Goal: Task Accomplishment & Management: Use online tool/utility

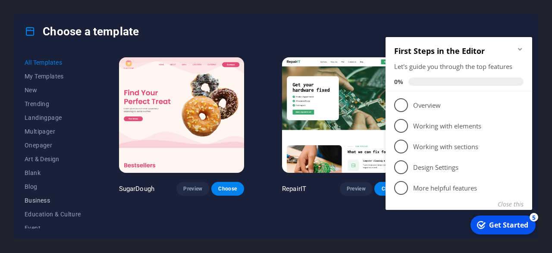
click at [34, 200] on span "Business" at bounding box center [53, 200] width 56 height 7
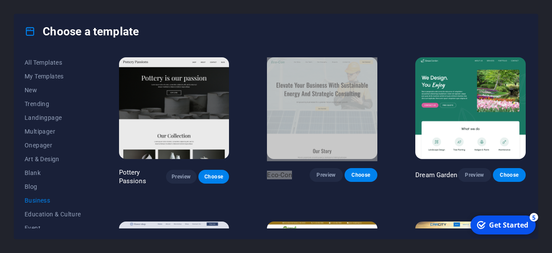
drag, startPoint x: 374, startPoint y: 199, endPoint x: 395, endPoint y: 113, distance: 88.1
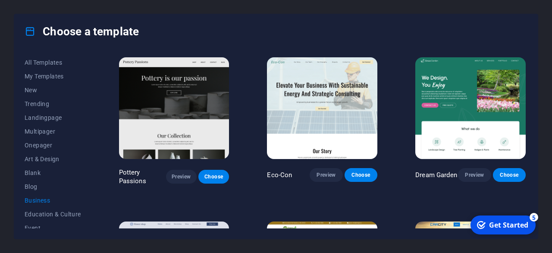
click at [374, 23] on div "Choose a template" at bounding box center [275, 31] width 523 height 34
click at [543, 29] on div "Choose a template All Templates My Templates New Trending Landingpage Multipage…" at bounding box center [276, 126] width 552 height 253
click at [329, 178] on span "Preview" at bounding box center [326, 175] width 19 height 7
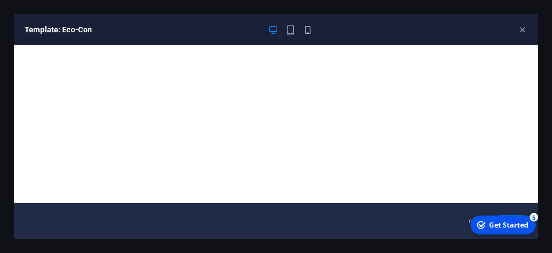
scroll to position [2, 0]
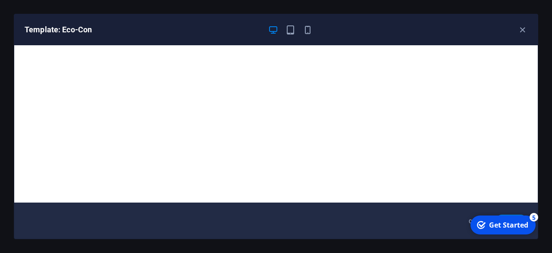
click at [506, 227] on div "Get Started" at bounding box center [508, 224] width 39 height 9
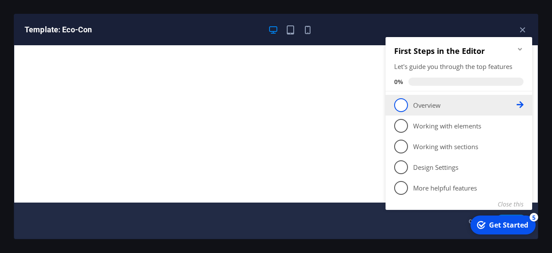
click at [444, 106] on p "Overview - incomplete" at bounding box center [464, 105] width 103 height 9
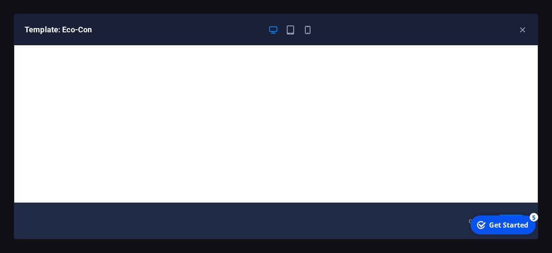
click at [502, 225] on div "Get Started" at bounding box center [508, 224] width 39 height 9
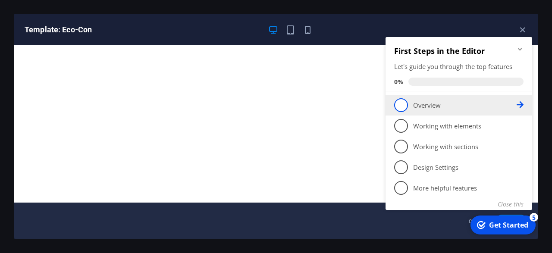
click at [518, 103] on icon at bounding box center [520, 104] width 7 height 7
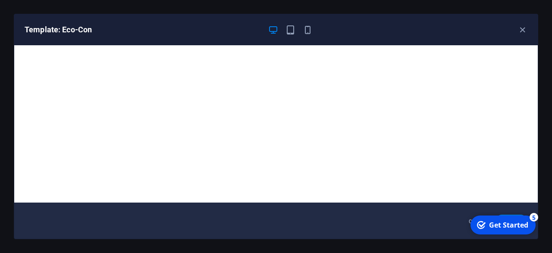
click at [500, 229] on div "Get Started" at bounding box center [508, 224] width 39 height 9
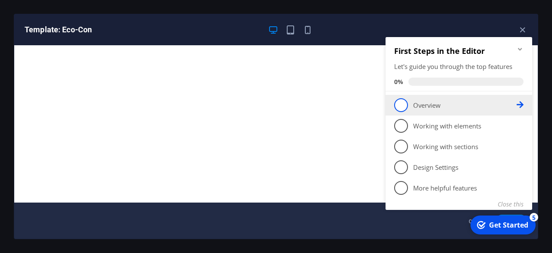
click at [404, 103] on span "1" at bounding box center [401, 105] width 14 height 14
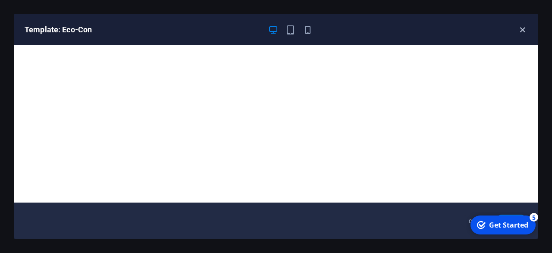
click at [523, 28] on icon "button" at bounding box center [522, 30] width 10 height 10
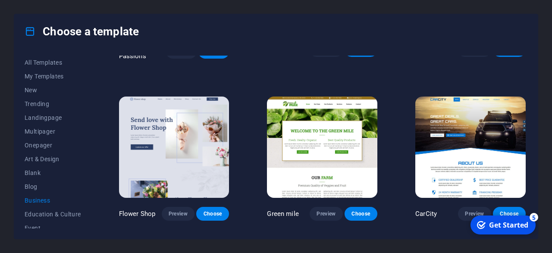
scroll to position [112, 0]
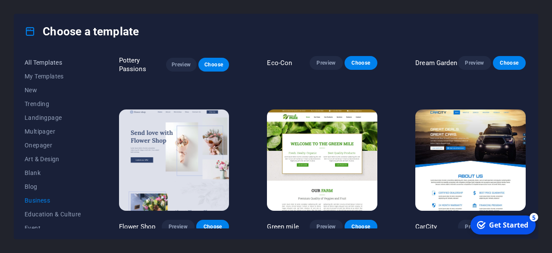
click at [42, 63] on span "All Templates" at bounding box center [53, 62] width 56 height 7
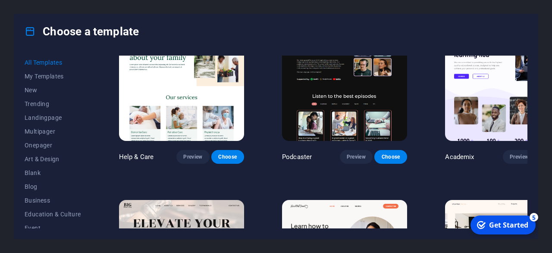
scroll to position [911, 0]
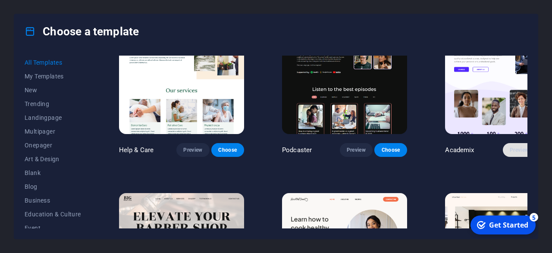
click at [510, 147] on span "Preview" at bounding box center [519, 150] width 19 height 7
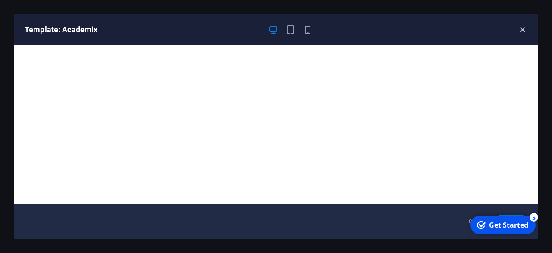
click at [527, 26] on icon "button" at bounding box center [522, 30] width 10 height 10
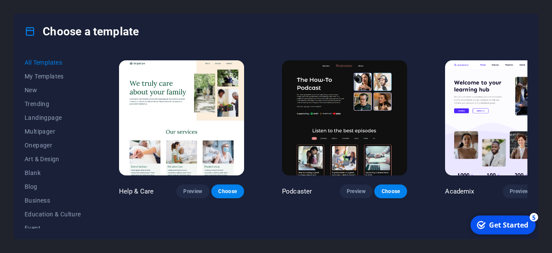
scroll to position [828, 0]
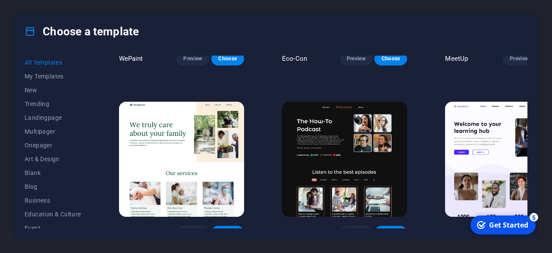
click at [544, 229] on span "Choose" at bounding box center [553, 232] width 19 height 7
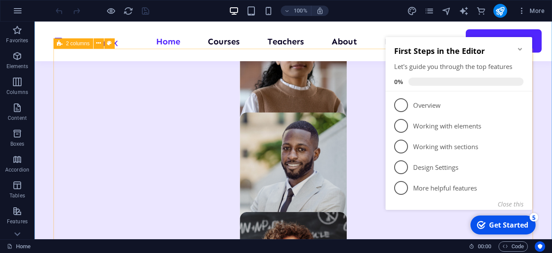
scroll to position [583, 0]
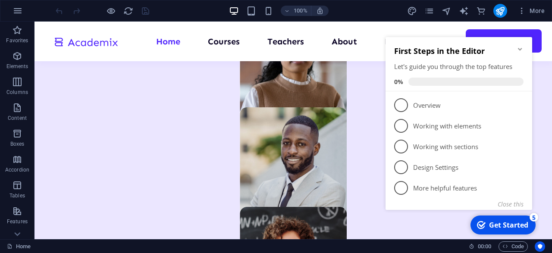
click at [513, 220] on div "checkmark Get Started 5" at bounding box center [502, 225] width 65 height 19
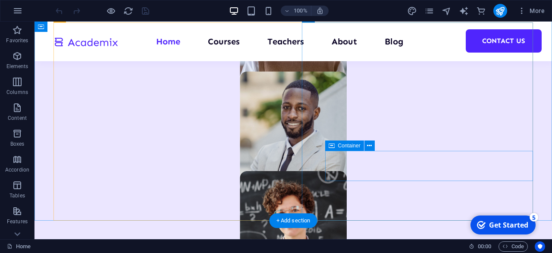
scroll to position [673, 0]
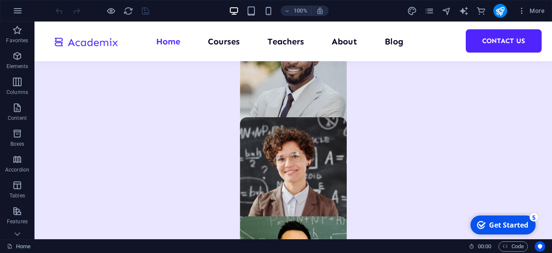
click at [502, 227] on div "Get Started" at bounding box center [508, 224] width 39 height 9
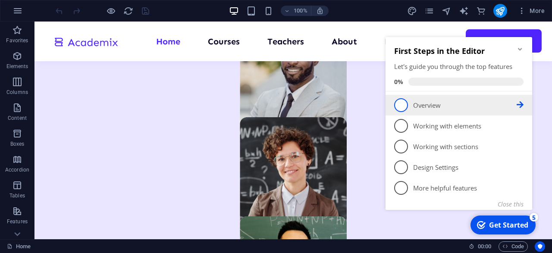
click at [400, 104] on span "1" at bounding box center [401, 105] width 14 height 14
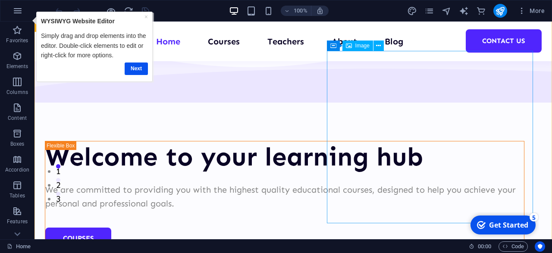
scroll to position [0, 0]
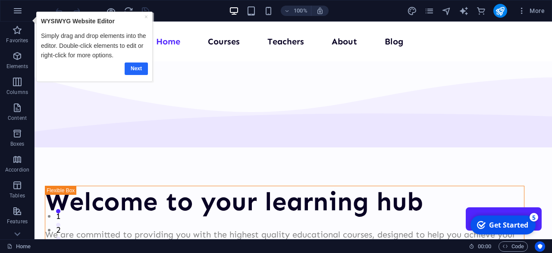
click at [135, 66] on link "Next" at bounding box center [136, 68] width 23 height 13
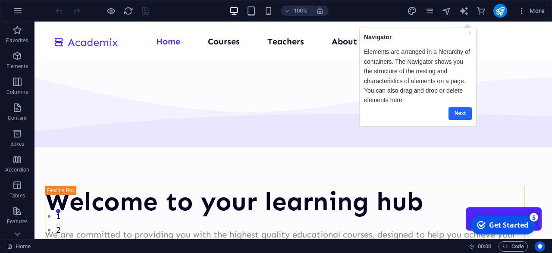
click at [461, 111] on link "Next" at bounding box center [459, 113] width 23 height 13
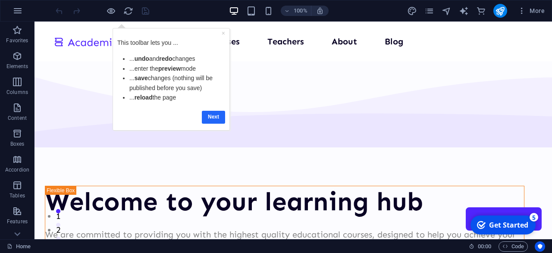
click at [211, 113] on link "Next" at bounding box center [212, 116] width 23 height 13
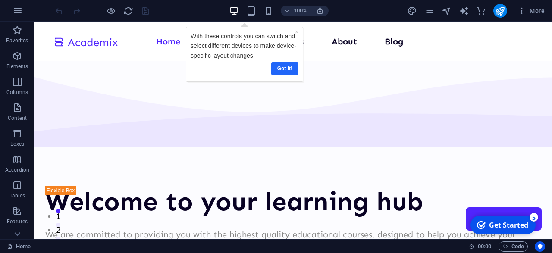
click at [285, 70] on link "Got it!" at bounding box center [284, 68] width 27 height 13
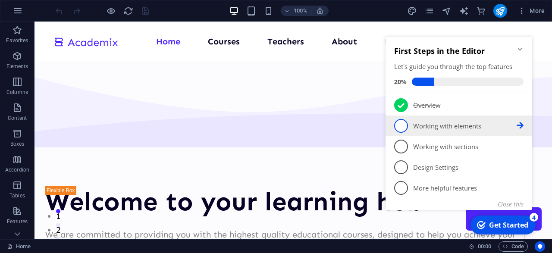
click at [409, 129] on link "2 Working with elements - incomplete" at bounding box center [458, 126] width 129 height 14
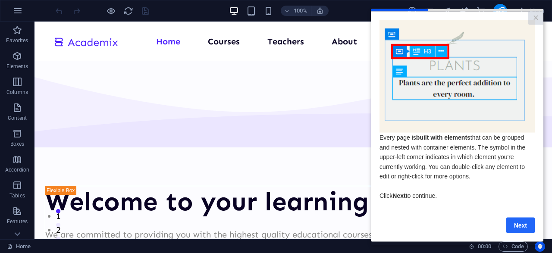
drag, startPoint x: 520, startPoint y: 226, endPoint x: 858, endPoint y: 213, distance: 338.4
click at [520, 226] on link "Next" at bounding box center [520, 225] width 28 height 16
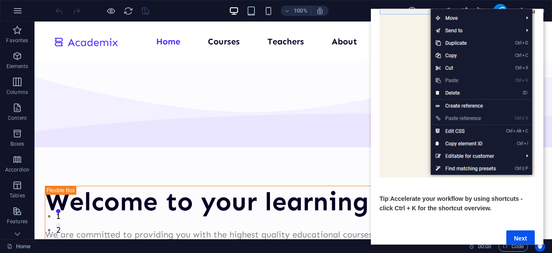
scroll to position [131, 0]
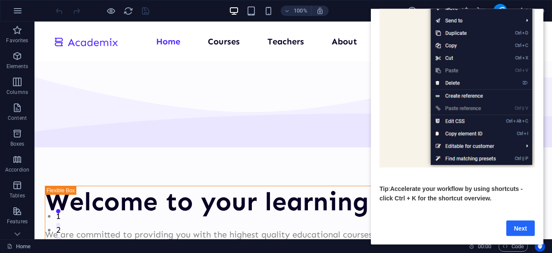
click at [527, 226] on link "Next" at bounding box center [520, 228] width 28 height 16
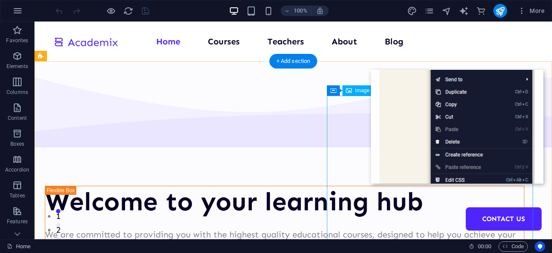
scroll to position [0, 0]
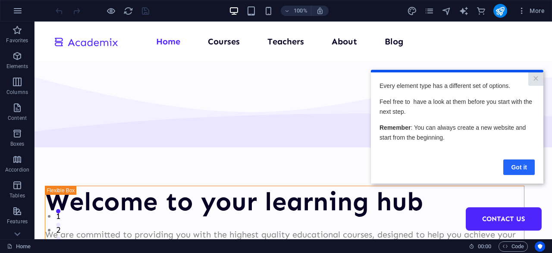
click at [522, 164] on link "Got it" at bounding box center [518, 167] width 31 height 16
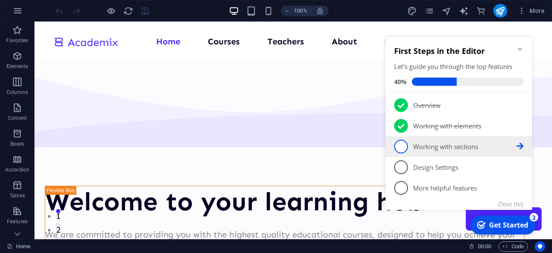
click at [414, 147] on p "Working with sections - incomplete" at bounding box center [464, 146] width 103 height 9
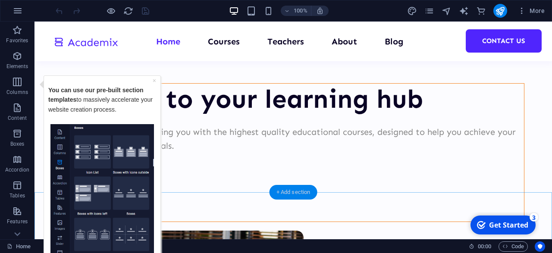
scroll to position [179, 0]
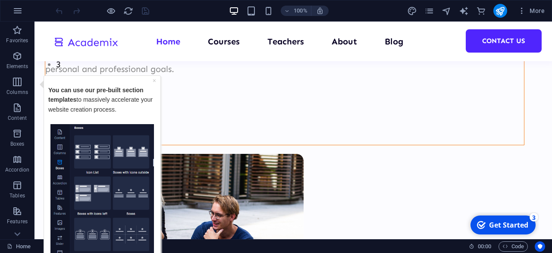
click at [100, 178] on img "Tooltip" at bounding box center [101, 190] width 103 height 132
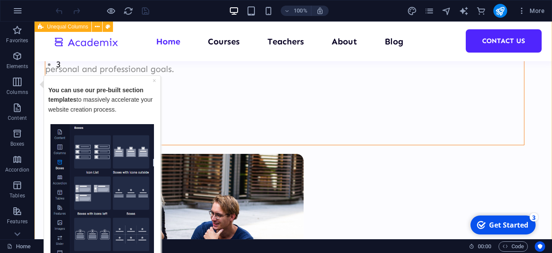
scroll to position [0, 0]
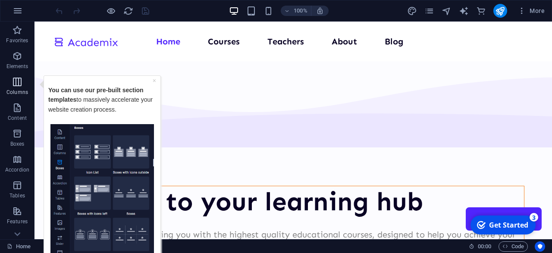
drag, startPoint x: 12, startPoint y: 83, endPoint x: 116, endPoint y: 38, distance: 113.2
click at [12, 83] on icon "button" at bounding box center [17, 82] width 10 height 10
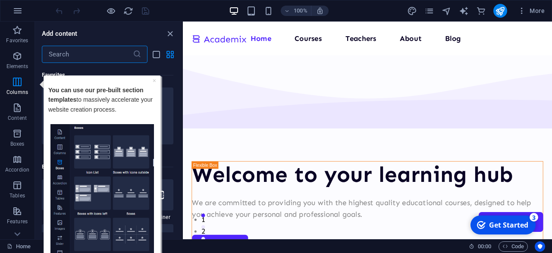
scroll to position [427, 0]
click at [170, 32] on icon "close panel" at bounding box center [170, 34] width 10 height 10
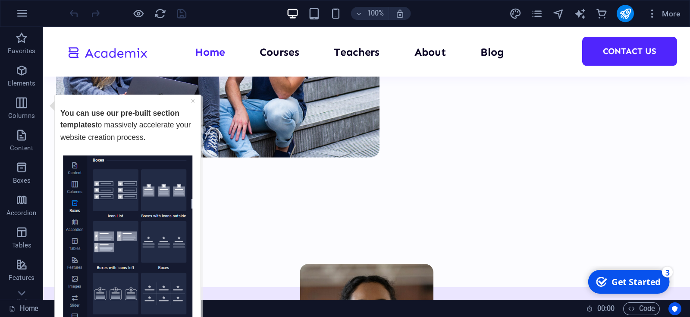
scroll to position [452, 0]
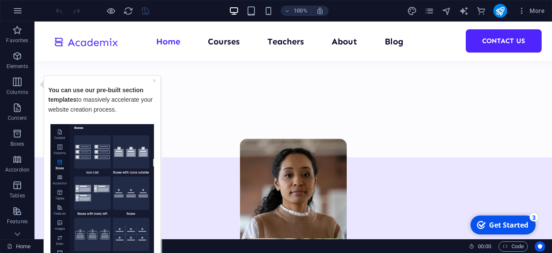
click at [101, 121] on p "You can use our pre-built section templates to massively accelerate your websit…" at bounding box center [102, 104] width 108 height 39
drag, startPoint x: 101, startPoint y: 121, endPoint x: 106, endPoint y: 109, distance: 12.4
click at [106, 109] on p "You can use our pre-built section templates to massively accelerate your websit…" at bounding box center [102, 104] width 108 height 39
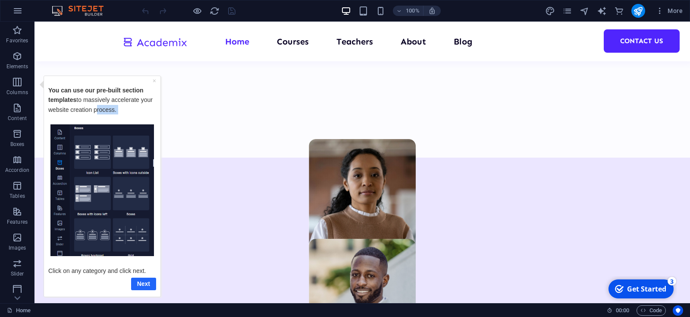
click at [144, 253] on link "Next" at bounding box center [143, 283] width 25 height 13
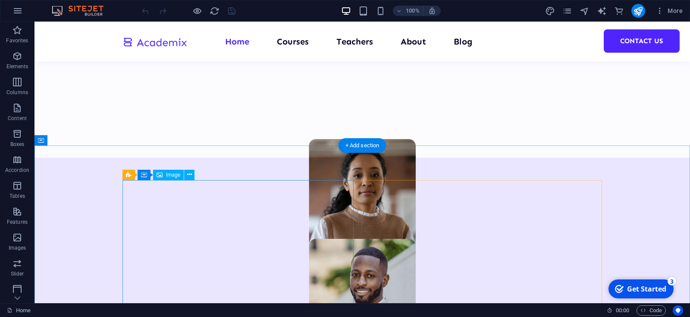
scroll to position [0, 0]
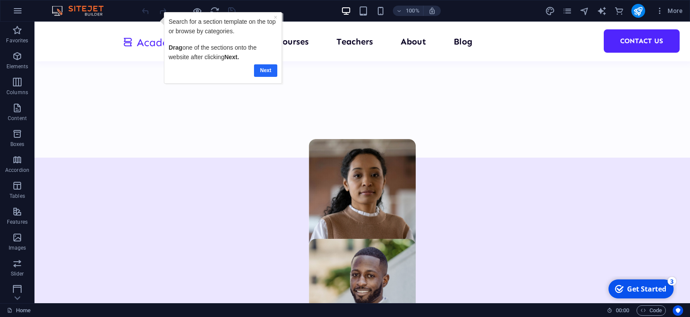
click at [264, 74] on link "Next" at bounding box center [265, 70] width 23 height 13
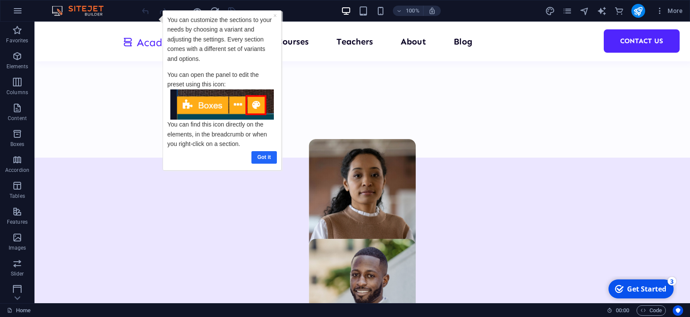
click at [254, 156] on link "Got it" at bounding box center [263, 156] width 25 height 13
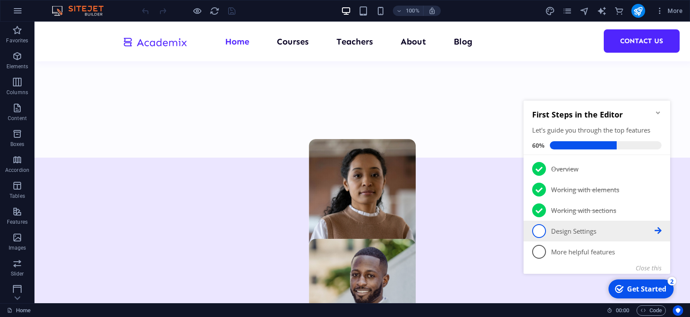
click at [550, 235] on link "4 Design Settings - incomplete" at bounding box center [596, 231] width 129 height 14
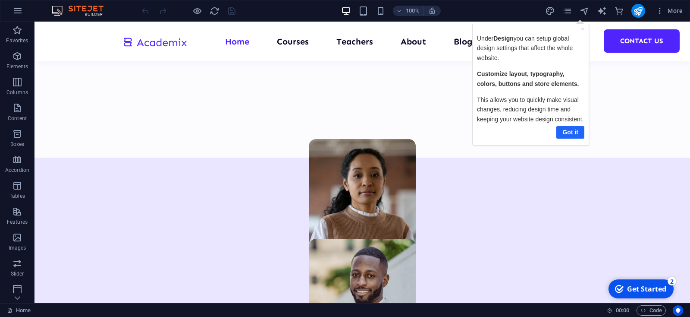
click at [552, 135] on link "Got it" at bounding box center [570, 131] width 28 height 13
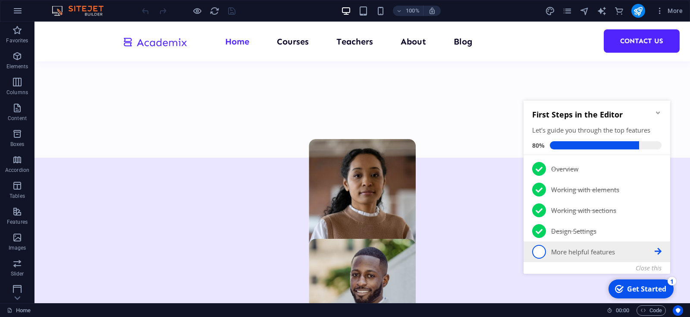
click at [552, 244] on li "5 More helpful features - incomplete" at bounding box center [596, 251] width 147 height 21
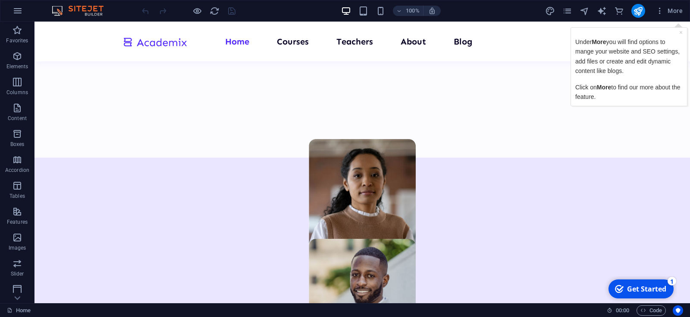
click at [552, 253] on div "Get Started" at bounding box center [646, 288] width 39 height 9
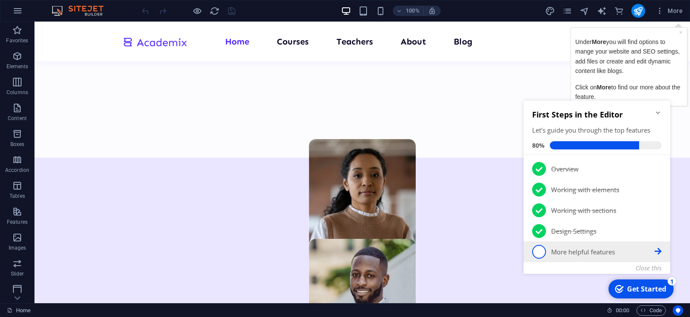
click at [552, 253] on p "More helpful features - incomplete" at bounding box center [602, 251] width 103 height 9
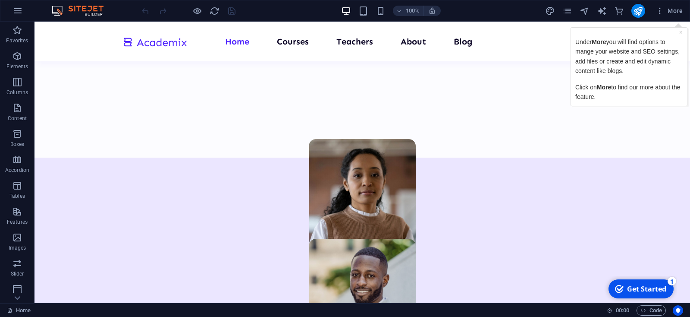
click at [552, 79] on div "Under More you will find options to mange your website and SEO settings, add fi…" at bounding box center [628, 69] width 107 height 64
click at [552, 14] on span "More" at bounding box center [668, 10] width 27 height 9
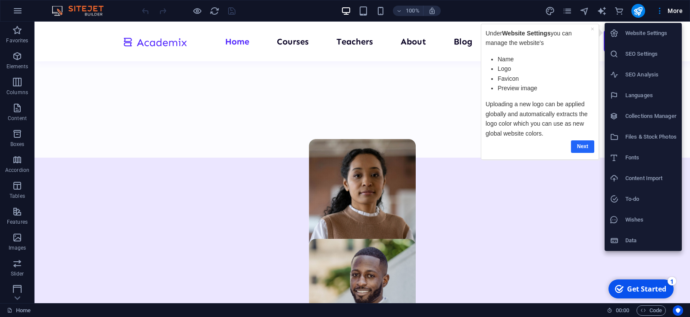
click at [552, 144] on link "Next" at bounding box center [582, 146] width 23 height 13
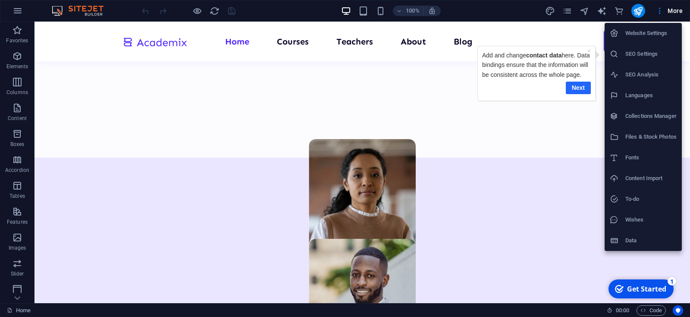
click at [552, 94] on link "Next" at bounding box center [578, 87] width 25 height 13
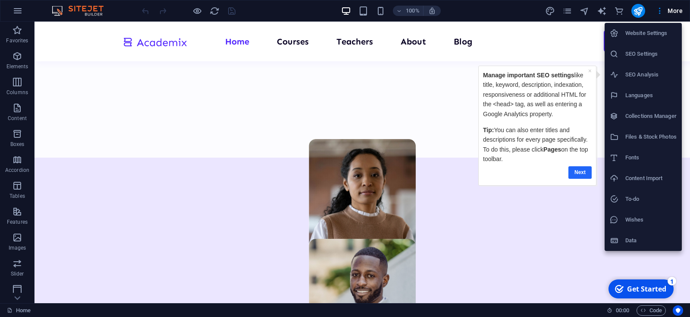
click at [552, 169] on link "Next" at bounding box center [579, 172] width 23 height 13
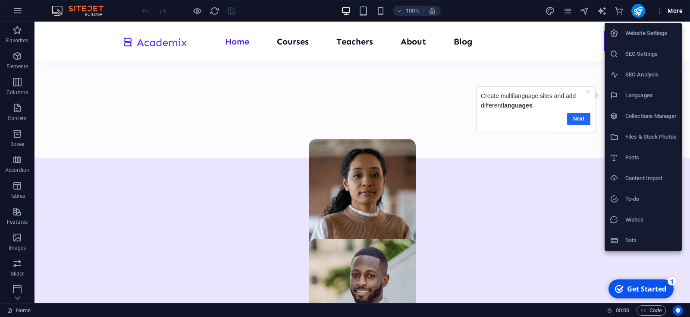
click at [552, 121] on link "Next" at bounding box center [578, 119] width 23 height 13
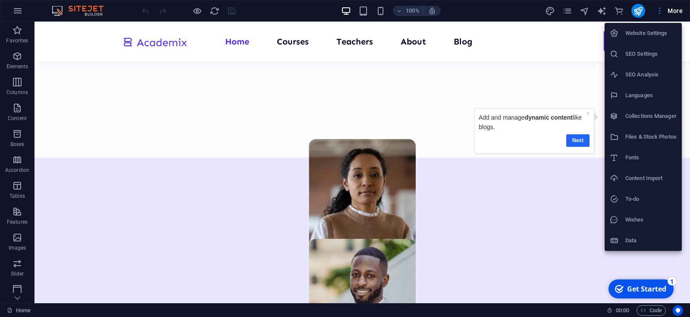
click at [552, 141] on link "Next" at bounding box center [577, 140] width 23 height 13
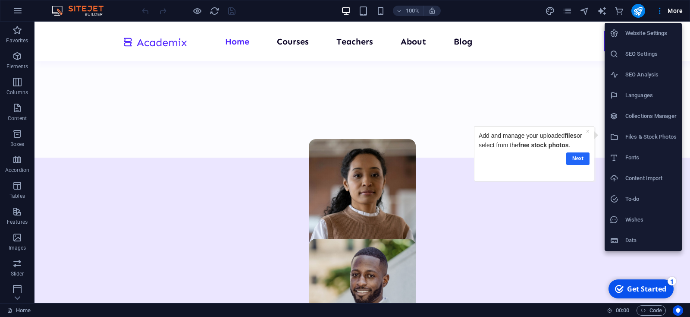
click at [552, 156] on link "Next" at bounding box center [577, 158] width 23 height 13
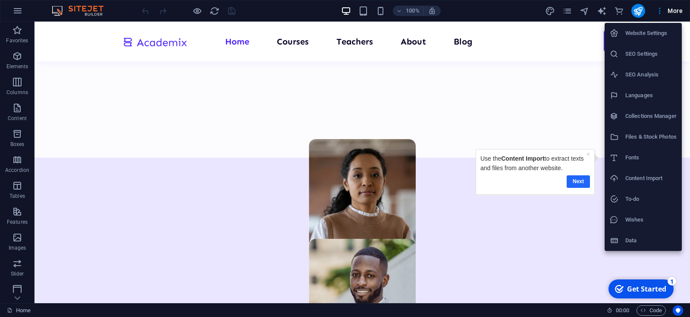
click at [552, 180] on link "Next" at bounding box center [578, 181] width 23 height 13
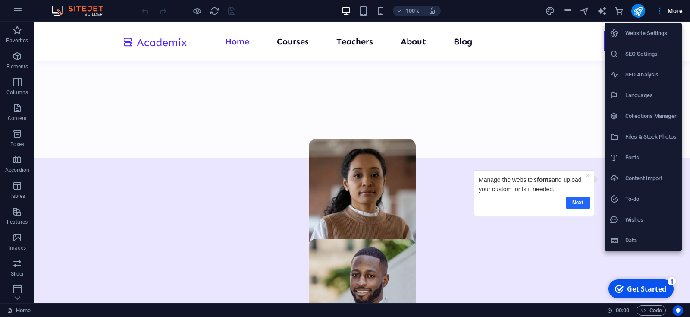
click at [552, 204] on link "Next" at bounding box center [577, 202] width 23 height 13
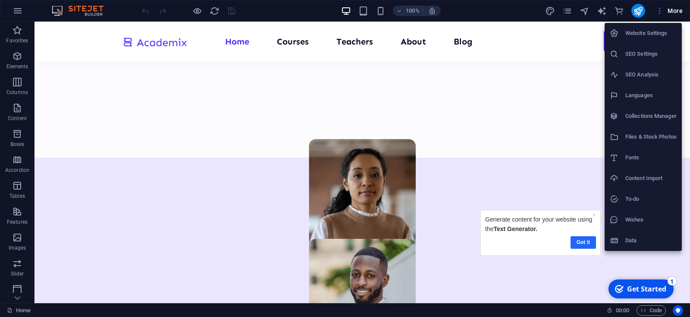
click at [552, 240] on link "Got it" at bounding box center [582, 242] width 25 height 13
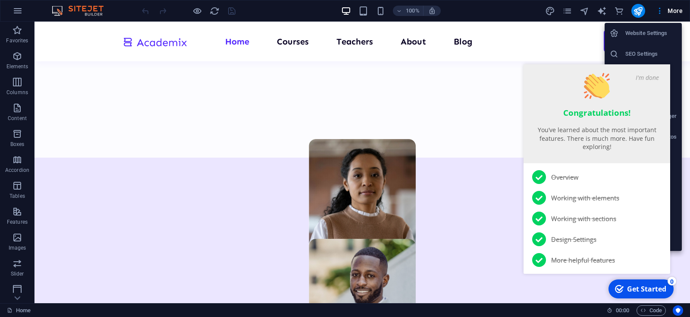
click at [552, 253] on div "Get Started" at bounding box center [646, 288] width 39 height 9
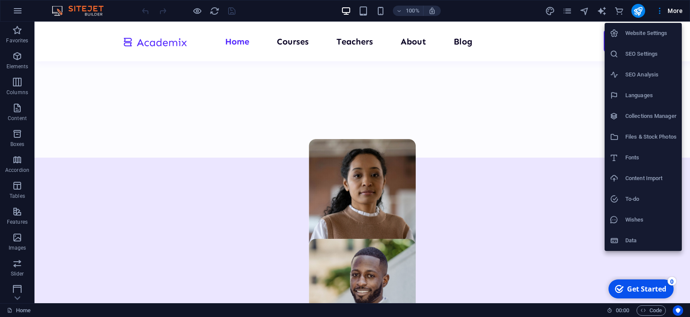
click at [552, 253] on div "Get Started" at bounding box center [646, 288] width 39 height 9
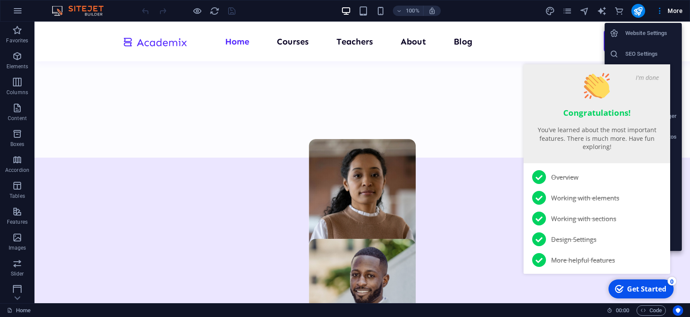
click at [552, 253] on div "Get Started" at bounding box center [646, 288] width 39 height 9
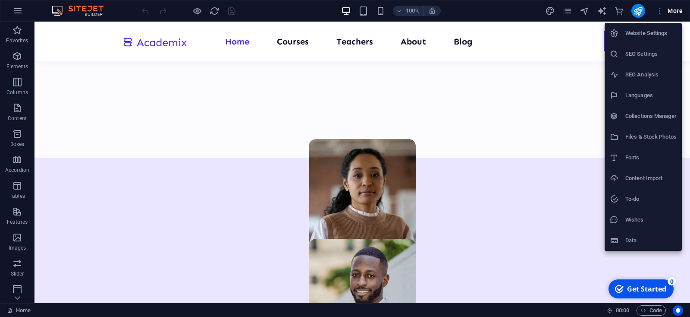
click at [552, 253] on div "Get Started" at bounding box center [646, 288] width 39 height 9
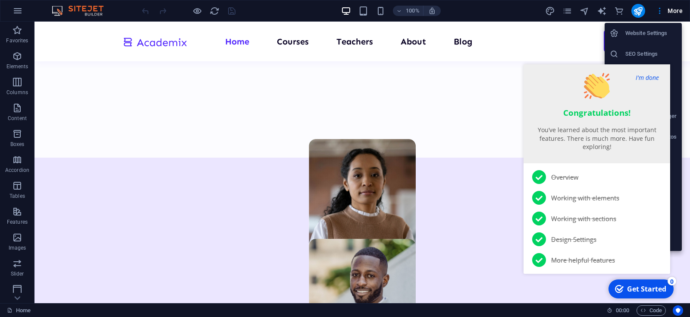
click at [552, 77] on button "I'm done" at bounding box center [647, 77] width 28 height 9
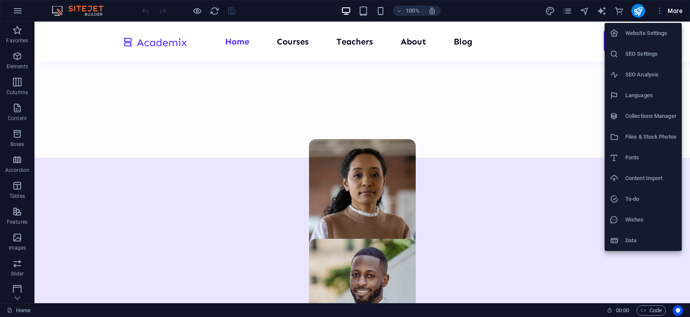
click at [552, 5] on div at bounding box center [345, 158] width 690 height 317
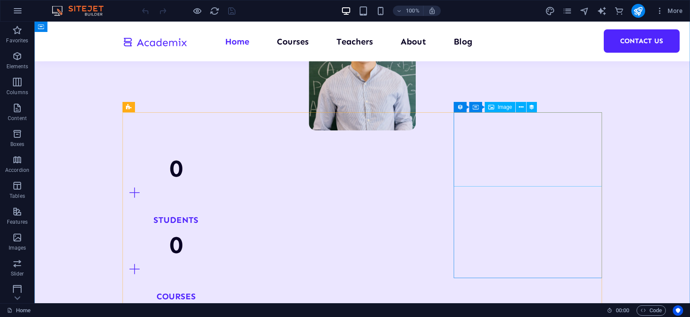
scroll to position [859, 0]
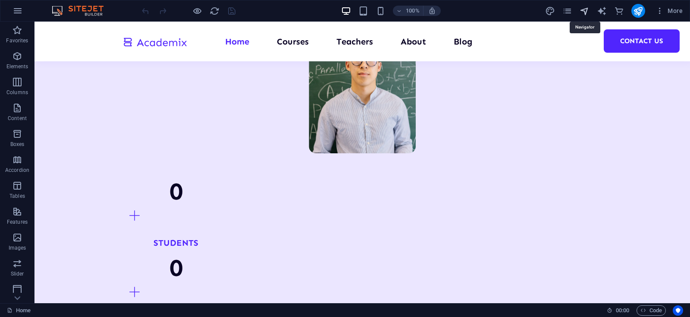
click at [552, 10] on icon "navigator" at bounding box center [585, 11] width 10 height 10
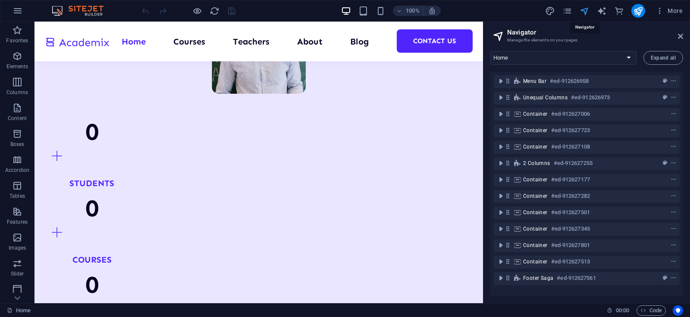
scroll to position [844, 0]
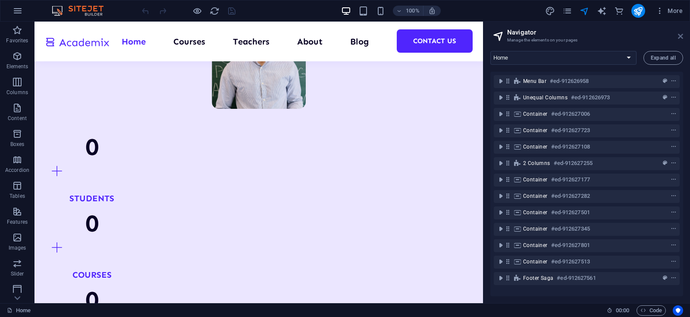
click at [552, 34] on icon at bounding box center [680, 36] width 5 height 7
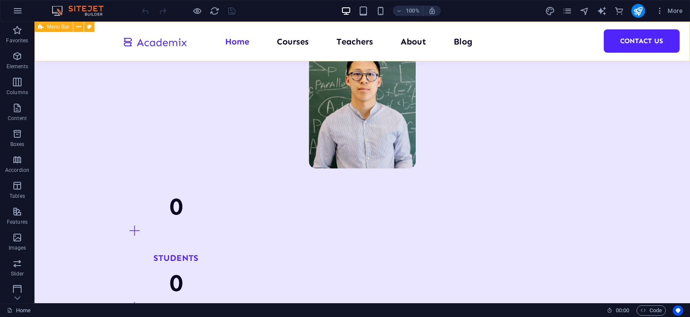
scroll to position [859, 0]
